Goal: Information Seeking & Learning: Learn about a topic

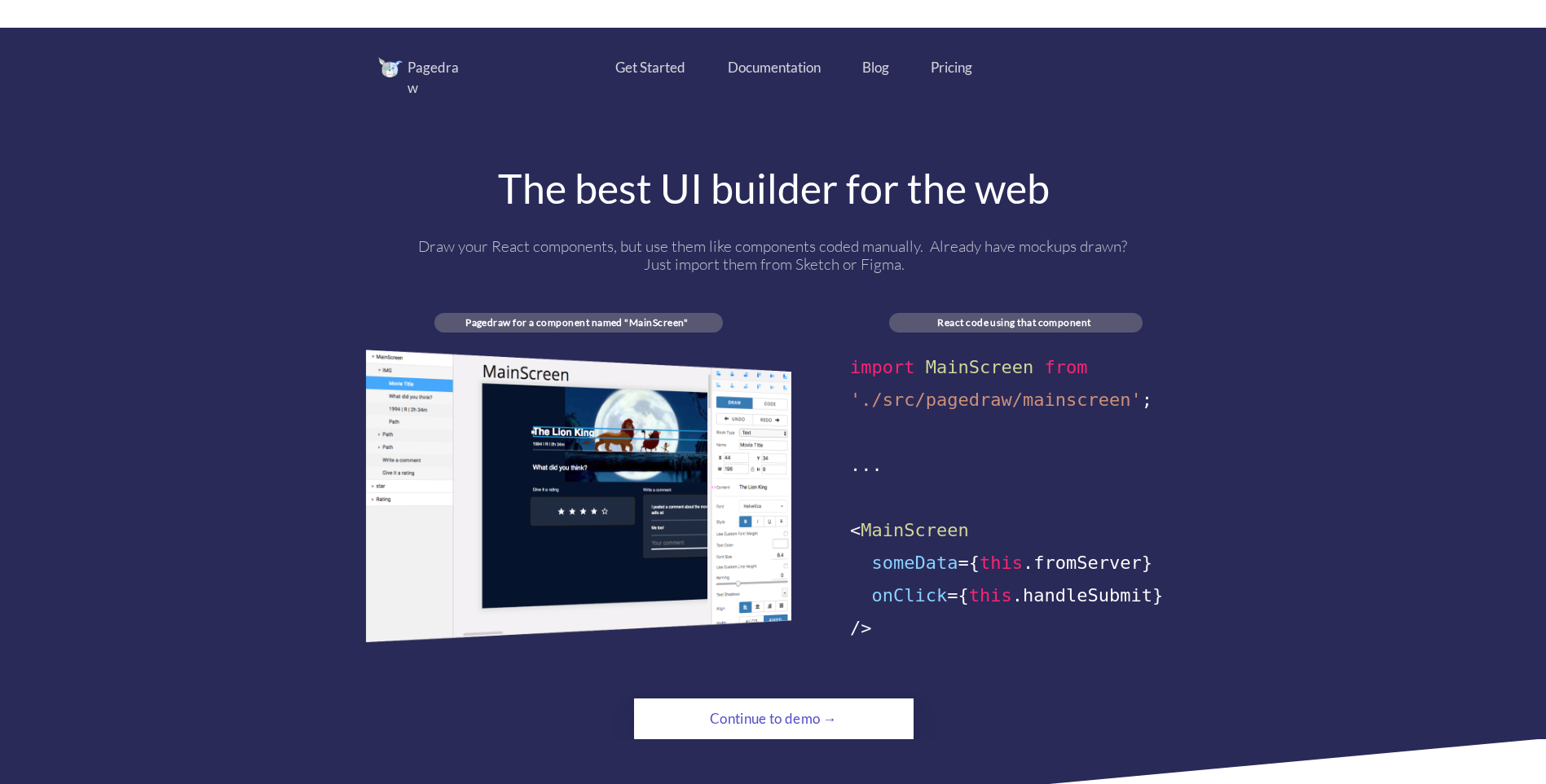
scroll to position [815, 0]
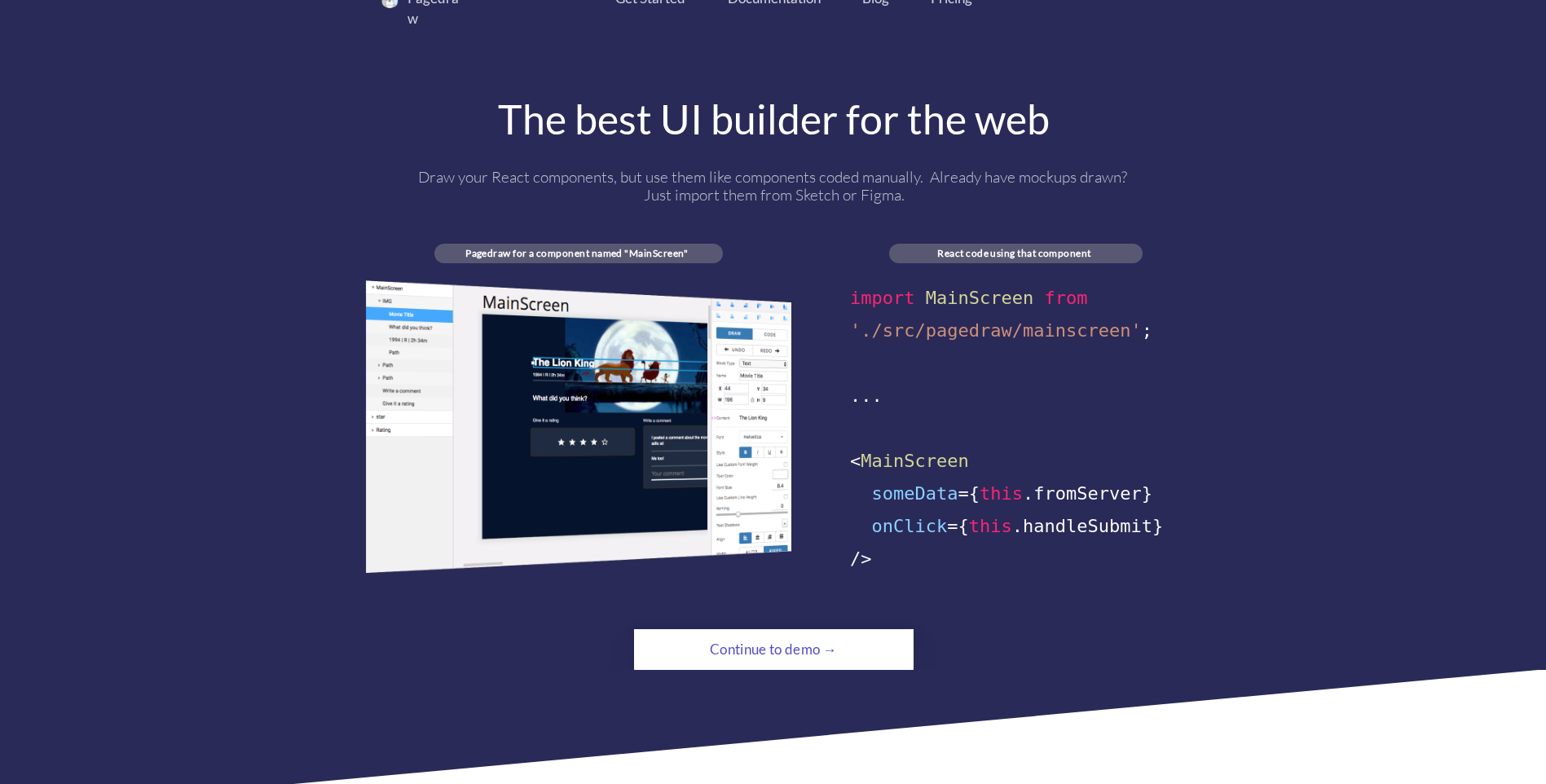
click at [789, 633] on div "Continue to demo →" at bounding box center [773, 650] width 190 height 33
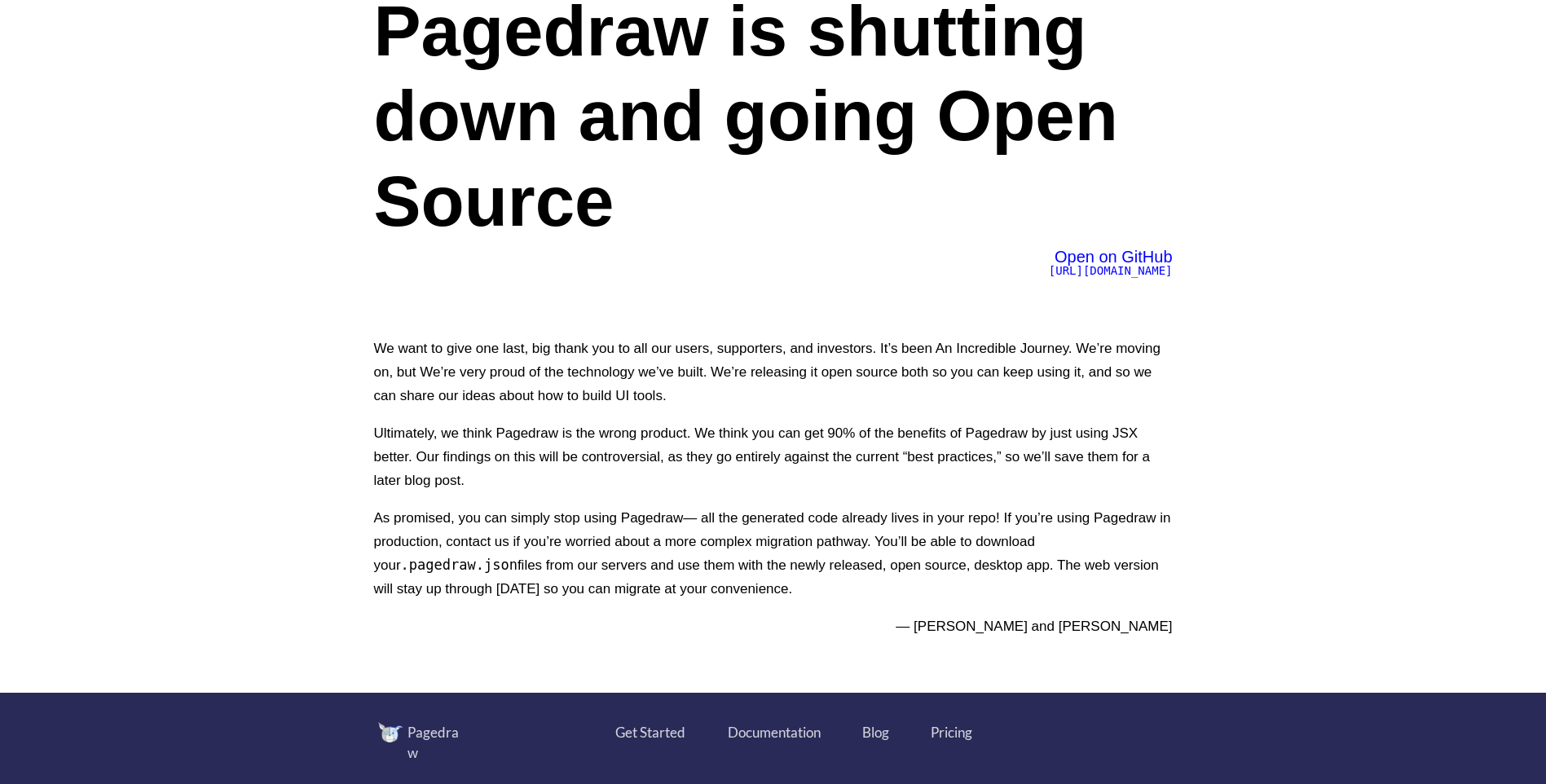
scroll to position [570, 0]
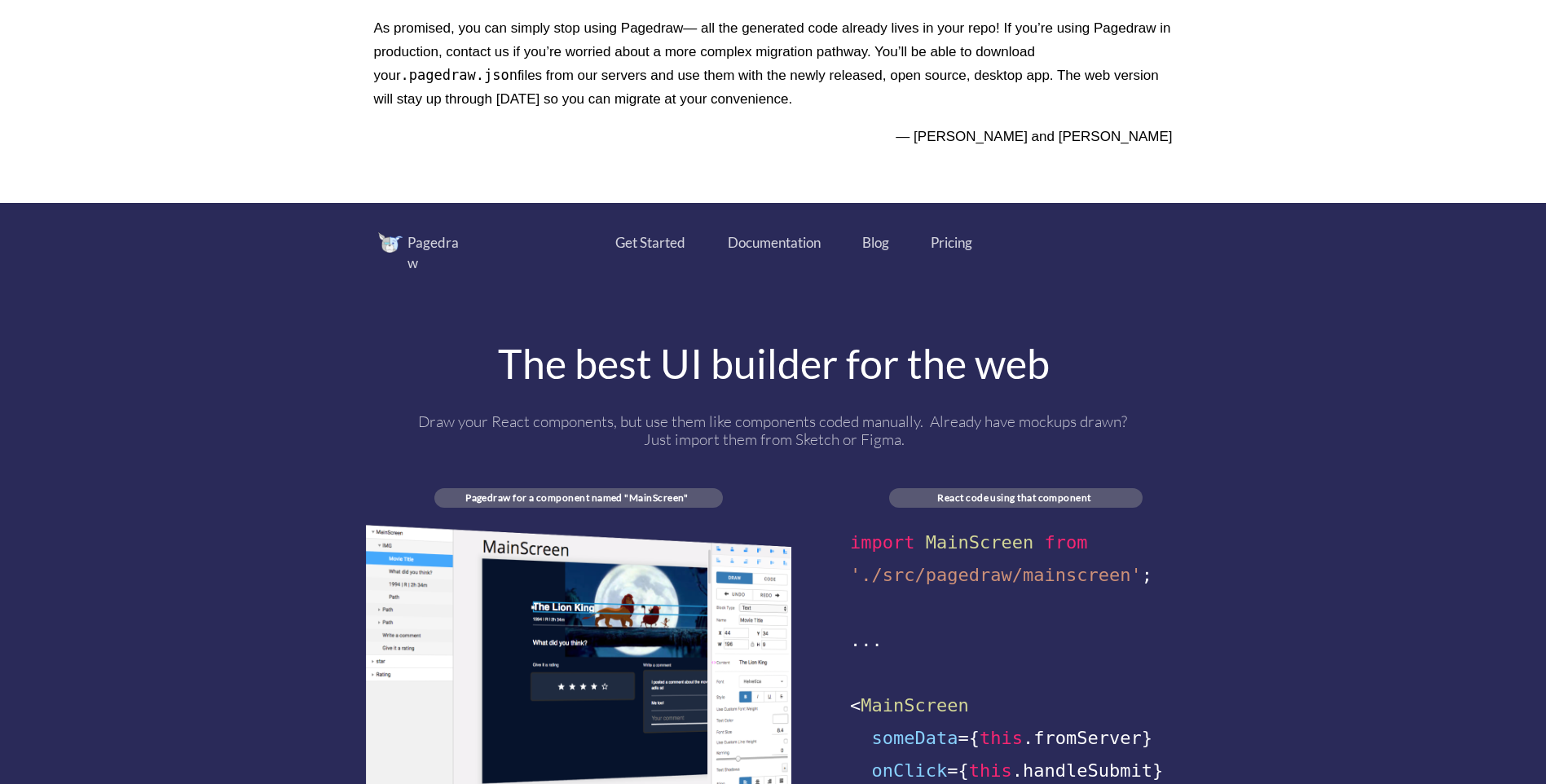
click at [770, 245] on div "Documentation" at bounding box center [774, 242] width 94 height 22
click at [958, 243] on div "Pricing" at bounding box center [951, 242] width 41 height 22
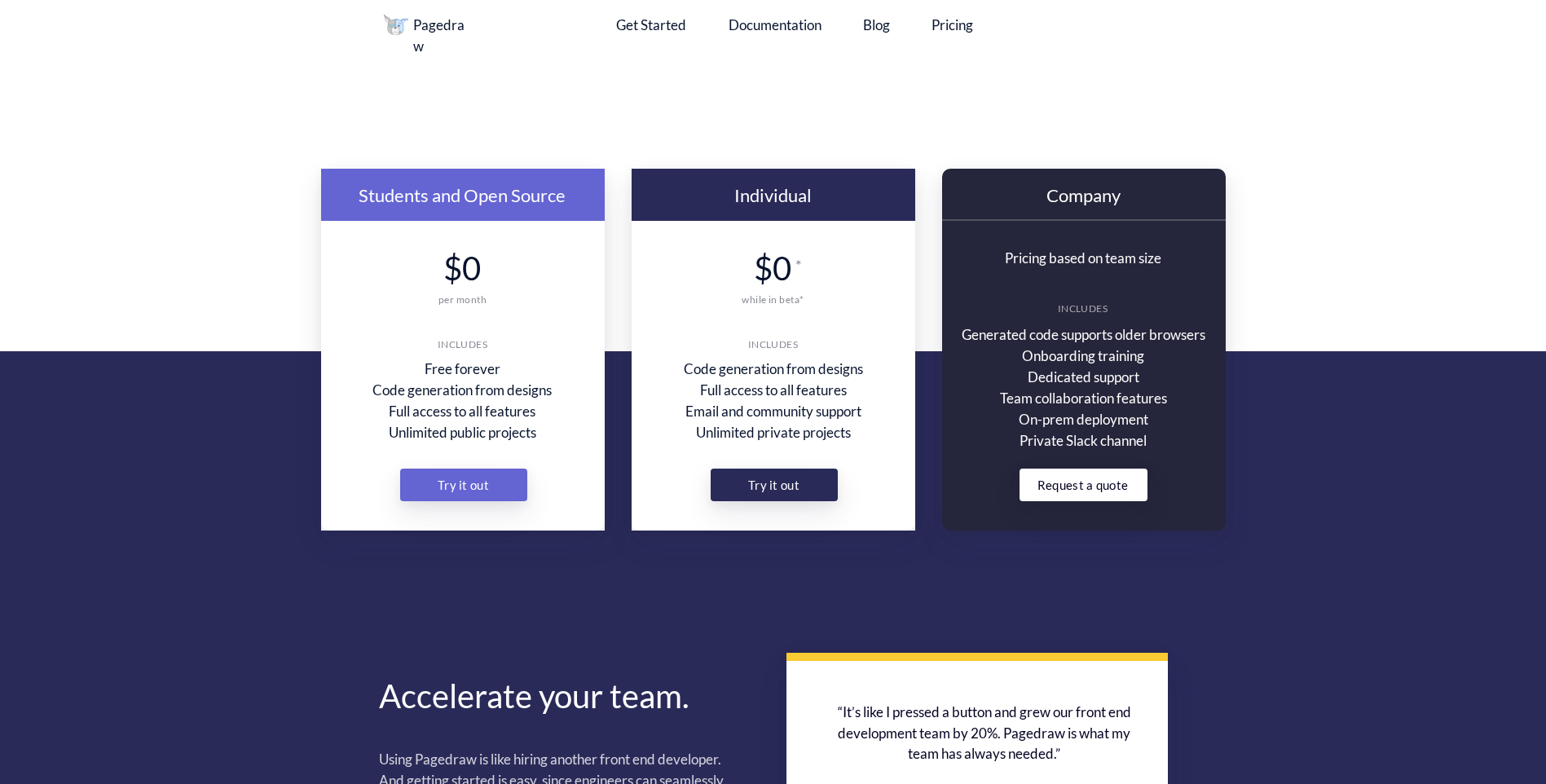
click at [771, 28] on div "Documentation" at bounding box center [775, 25] width 94 height 22
